Goal: Ask a question

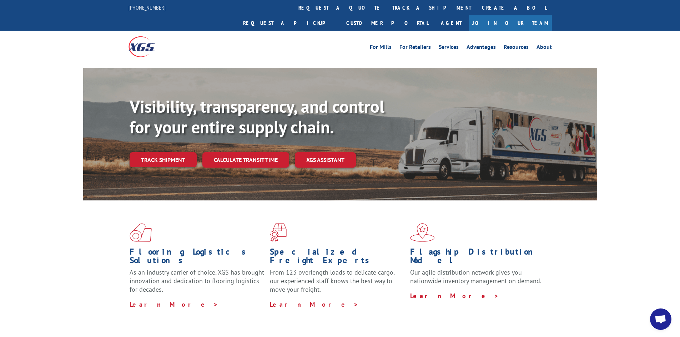
click at [660, 314] on span "Open chat" at bounding box center [660, 319] width 21 height 21
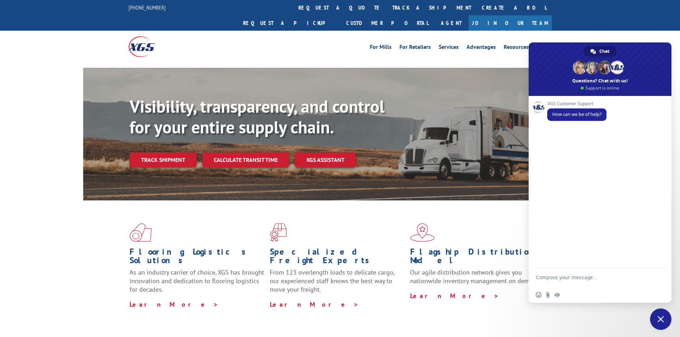
paste textarea "17595323"
type textarea "17595323"
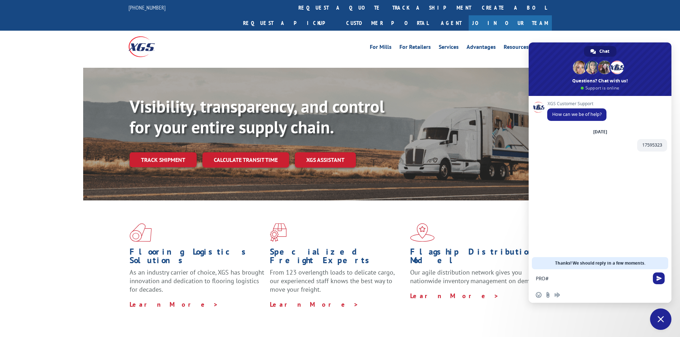
paste textarea "17595323"
type textarea "PRO# 17595323"
click at [576, 279] on textarea "What time will thi deliver [DATE]?" at bounding box center [592, 279] width 113 height 6
type textarea "What time will this deliver [DATE]?"
click at [659, 279] on span "Send" at bounding box center [658, 278] width 5 height 5
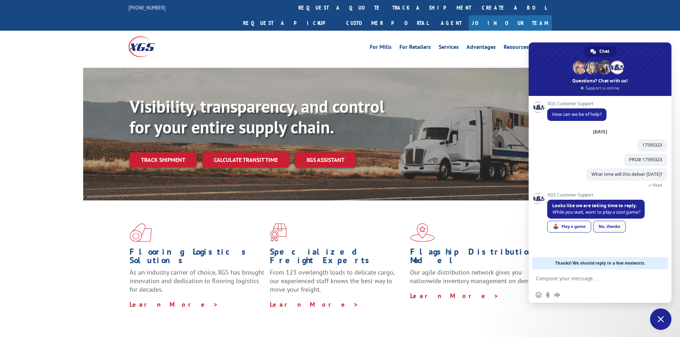
click at [605, 229] on div "No, thanks" at bounding box center [609, 227] width 32 height 12
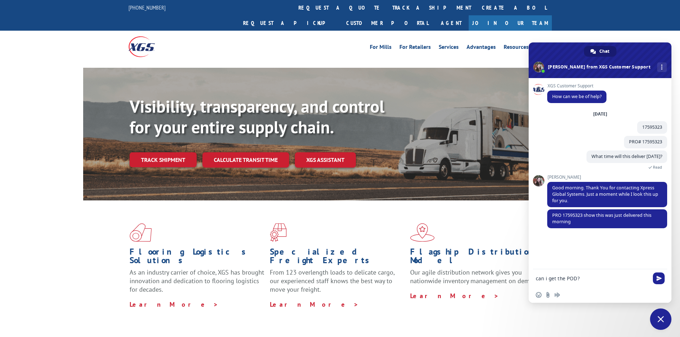
type textarea "can i get the POD?"
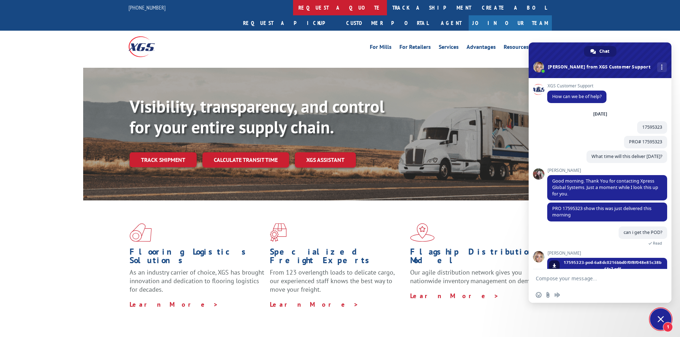
scroll to position [13, 0]
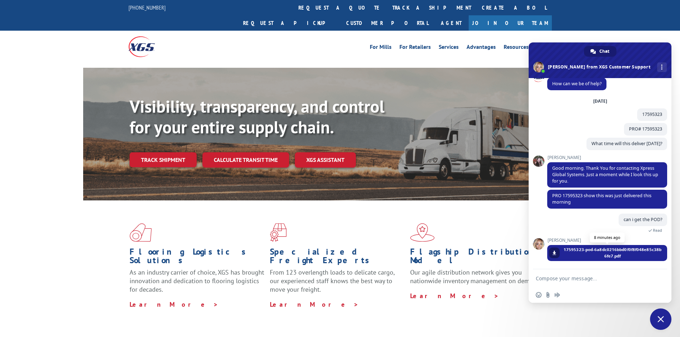
click at [554, 253] on span at bounding box center [554, 253] width 4 height 4
click at [558, 279] on textarea "Compose your message..." at bounding box center [592, 279] width 113 height 6
type textarea "thank you"
click at [659, 277] on span "Send" at bounding box center [658, 278] width 5 height 5
